Goal: Task Accomplishment & Management: Complete application form

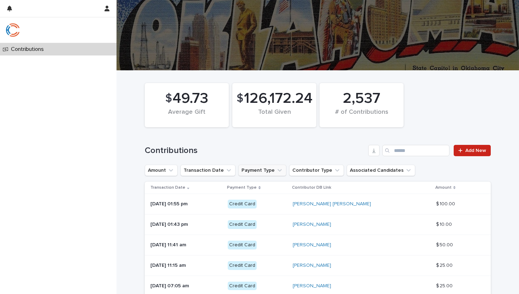
click at [254, 170] on button "Payment Type" at bounding box center [262, 170] width 48 height 11
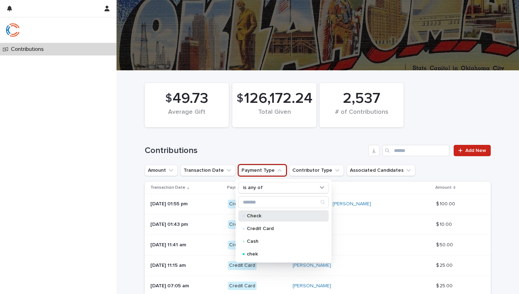
click at [261, 217] on p "Check" at bounding box center [282, 215] width 71 height 5
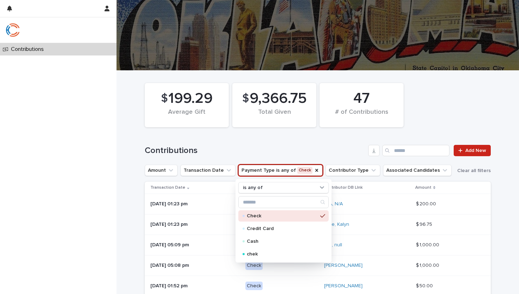
click at [288, 142] on div "Contributions Add New" at bounding box center [318, 148] width 346 height 34
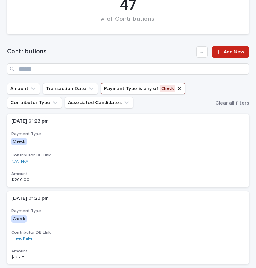
scroll to position [184, 0]
